Goal: Information Seeking & Learning: Understand process/instructions

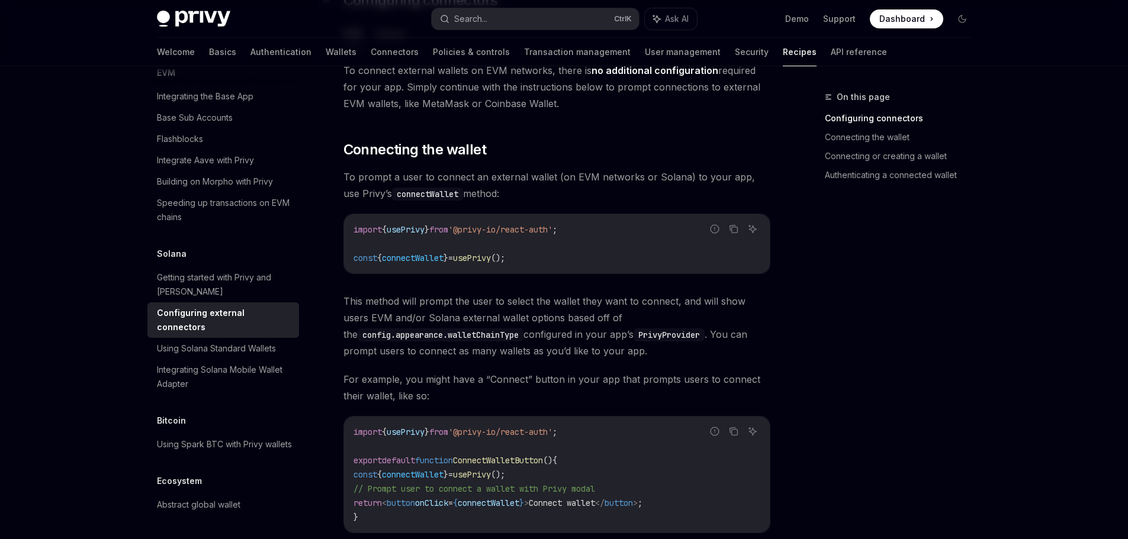
scroll to position [237, 0]
click at [491, 252] on span "usePrivy" at bounding box center [472, 257] width 38 height 11
click at [601, 247] on code "import { usePrivy } from '@privy-io/react-auth' ; const { connectWallet } = use…" at bounding box center [556, 243] width 407 height 43
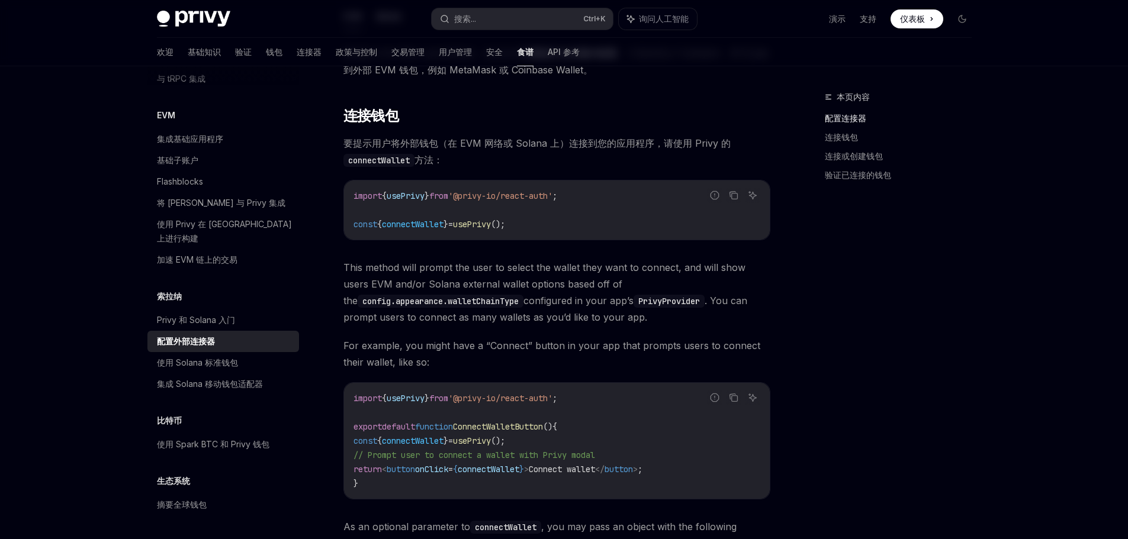
scroll to position [1491, 0]
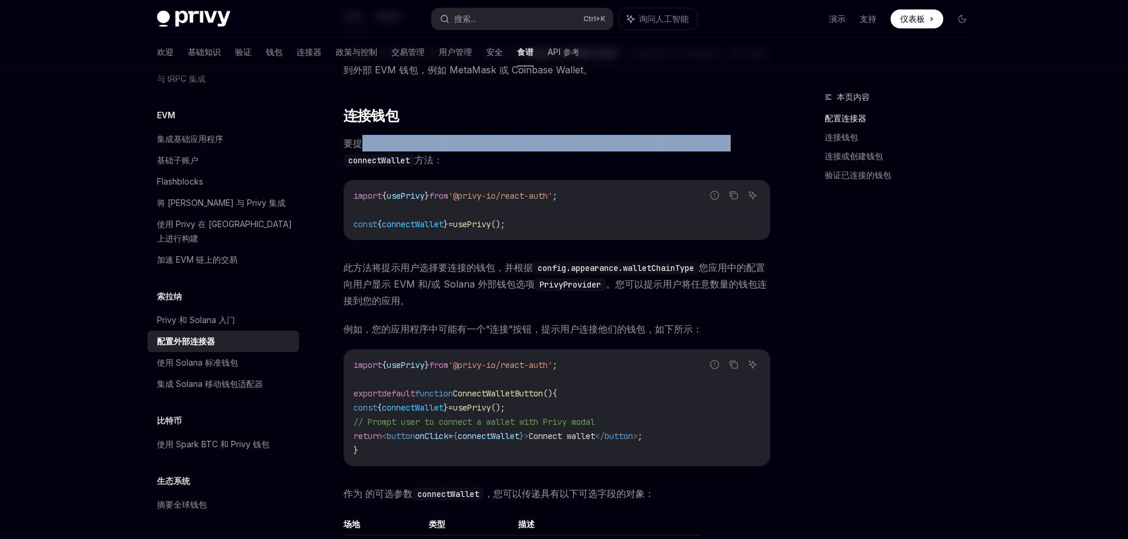
drag, startPoint x: 365, startPoint y: 143, endPoint x: 778, endPoint y: 141, distance: 412.6
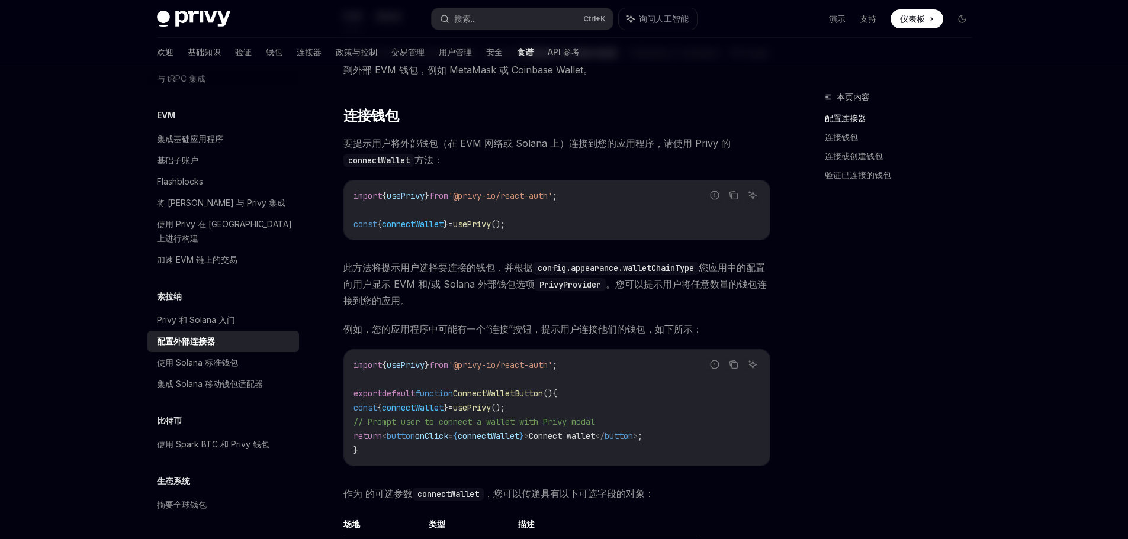
click at [384, 164] on code "connectWallet" at bounding box center [378, 160] width 71 height 13
click at [421, 234] on div "import { usePrivy } from '@privy-io/react-auth' ; const { connectWallet } = use…" at bounding box center [557, 210] width 426 height 59
click at [425, 226] on span "connectWallet" at bounding box center [413, 224] width 62 height 11
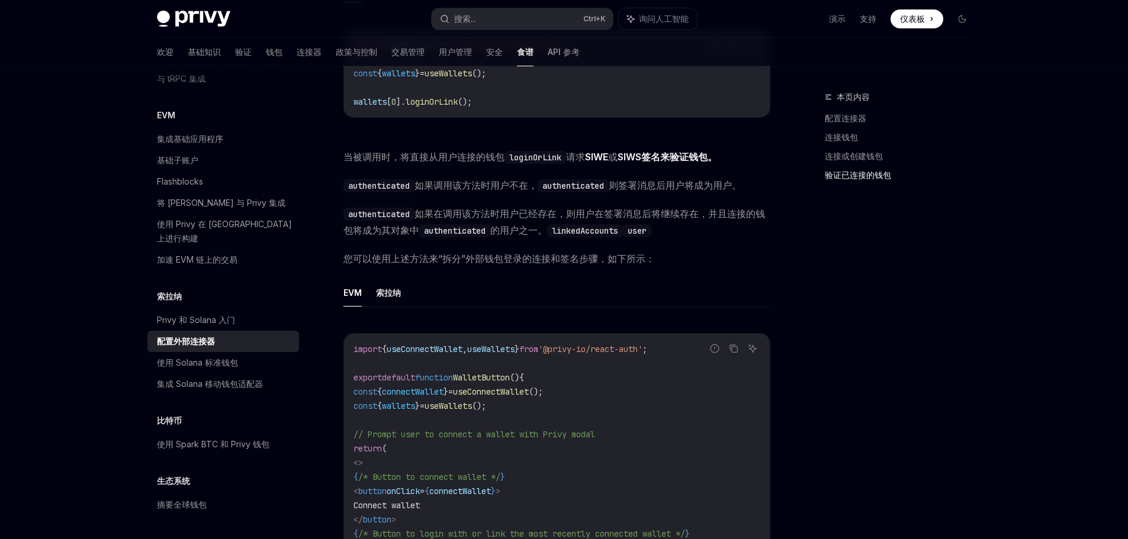
scroll to position [1598, 0]
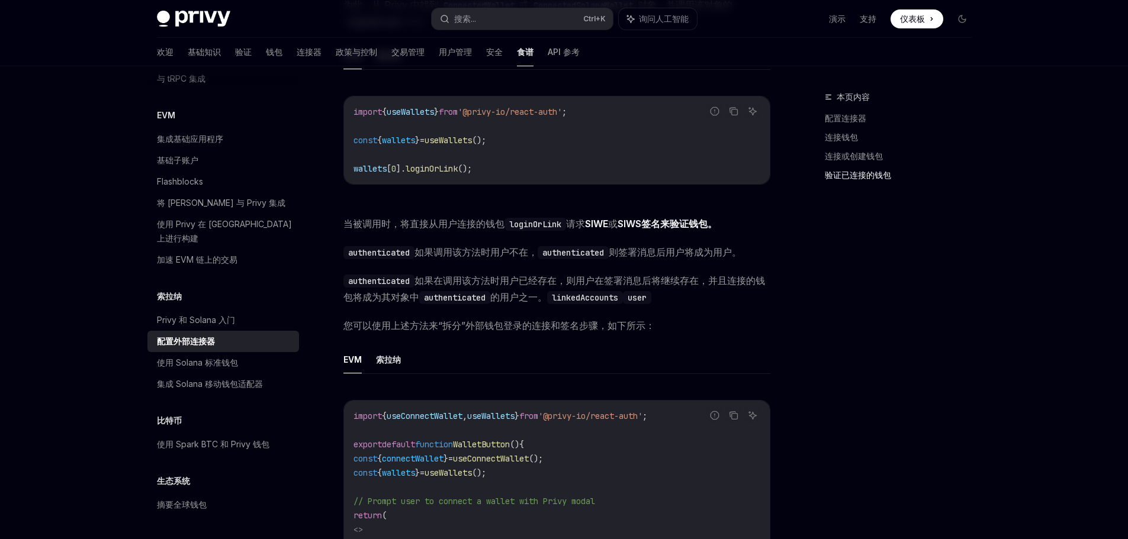
click at [476, 197] on div "报告错误代码 复制 询问人工智能 import { useWallets } from '@privy-io/react-auth' ; const { wa…" at bounding box center [556, 144] width 427 height 120
click at [650, 304] on code "user" at bounding box center [637, 297] width 28 height 13
